Goal: Task Accomplishment & Management: Use online tool/utility

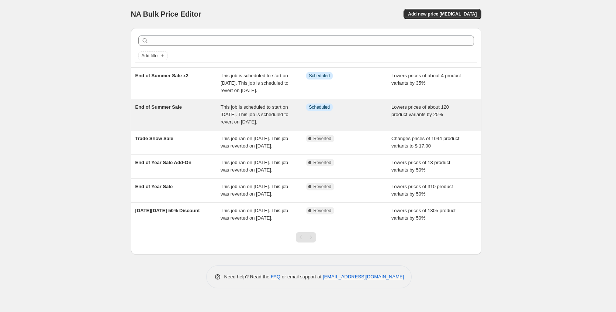
click at [192, 116] on div "End of Summer Sale" at bounding box center [178, 114] width 86 height 22
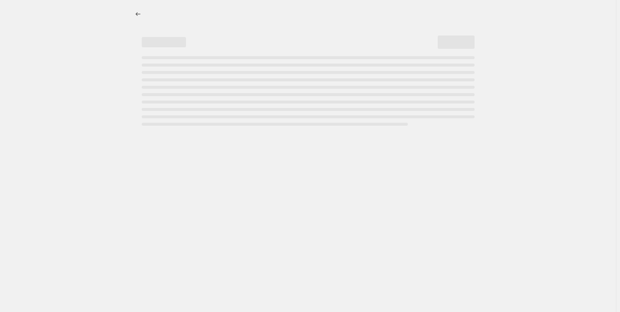
select select "percentage"
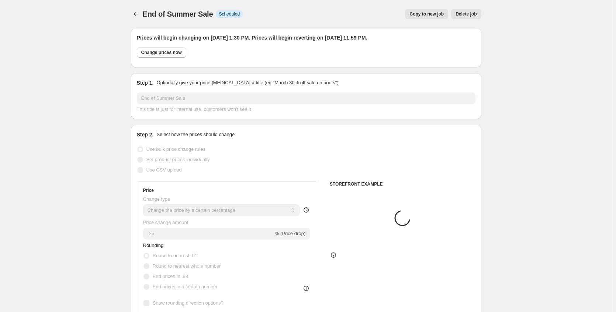
select select "collection"
click at [139, 15] on icon "Price change jobs" at bounding box center [136, 13] width 7 height 7
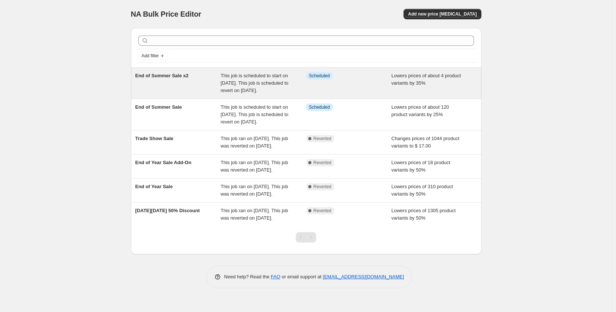
click at [211, 86] on div "End of Summer Sale x2" at bounding box center [178, 83] width 86 height 22
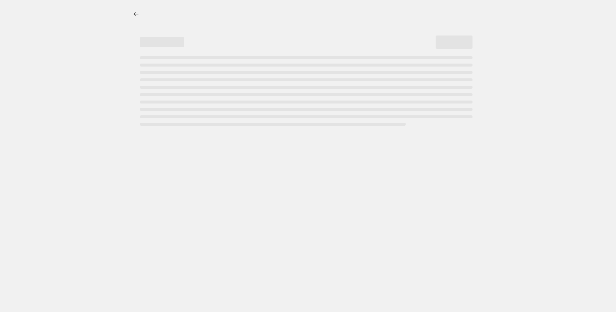
select select "percentage"
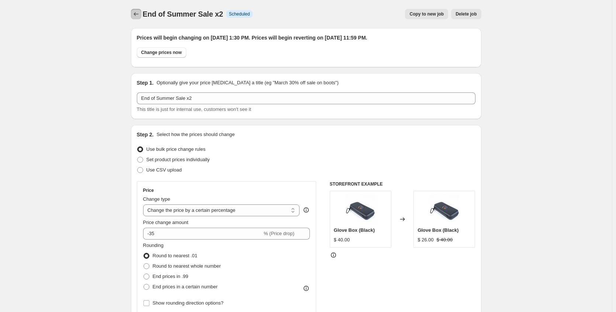
click at [139, 16] on icon "Price change jobs" at bounding box center [136, 13] width 7 height 7
